Goal: Navigation & Orientation: Find specific page/section

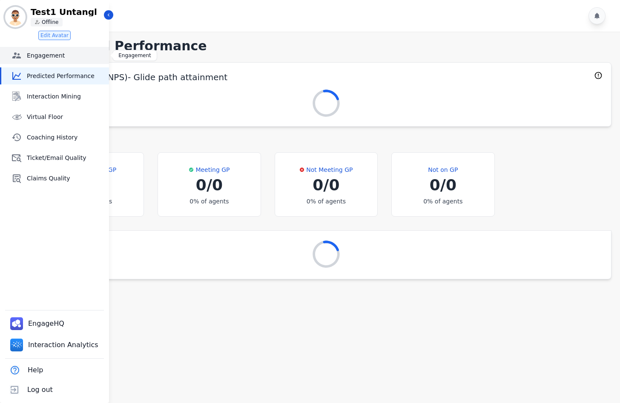
click at [50, 56] on span "Engagement" at bounding box center [66, 55] width 79 height 9
